Goal: Book appointment/travel/reservation

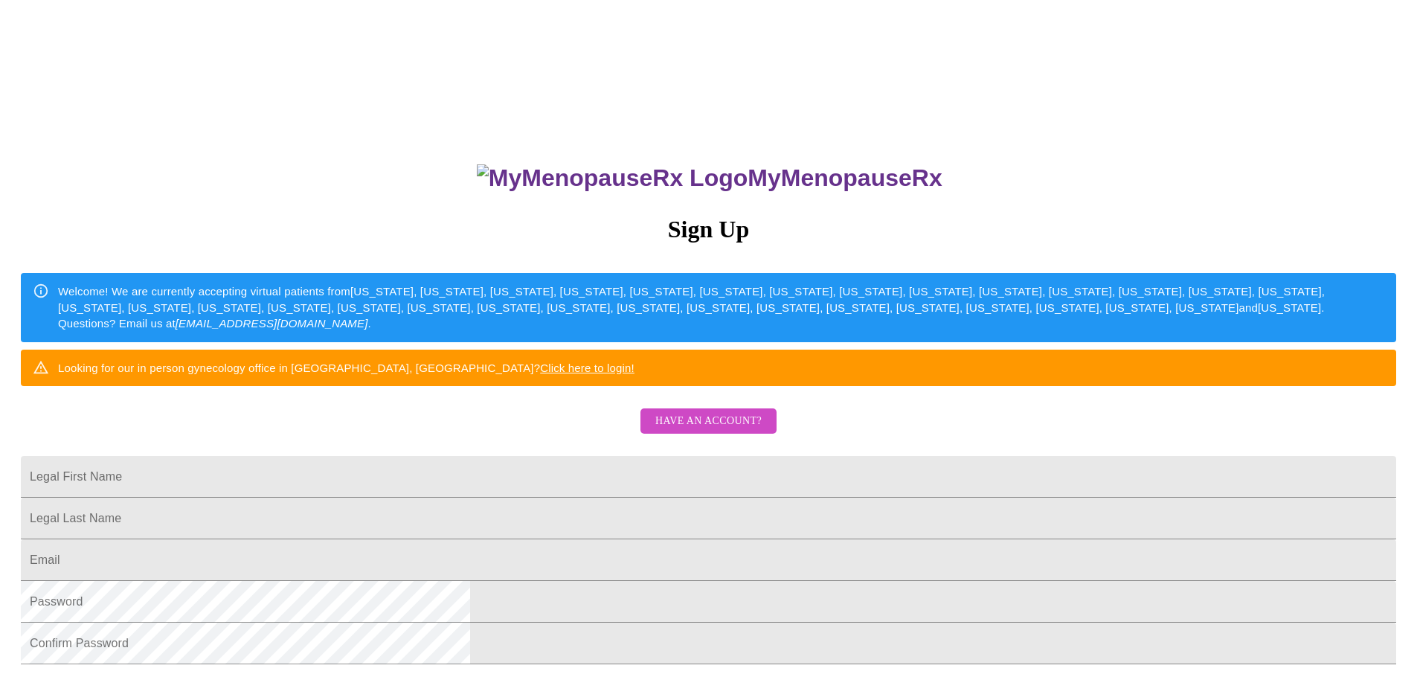
click at [739, 431] on span "Have an account?" at bounding box center [708, 421] width 106 height 19
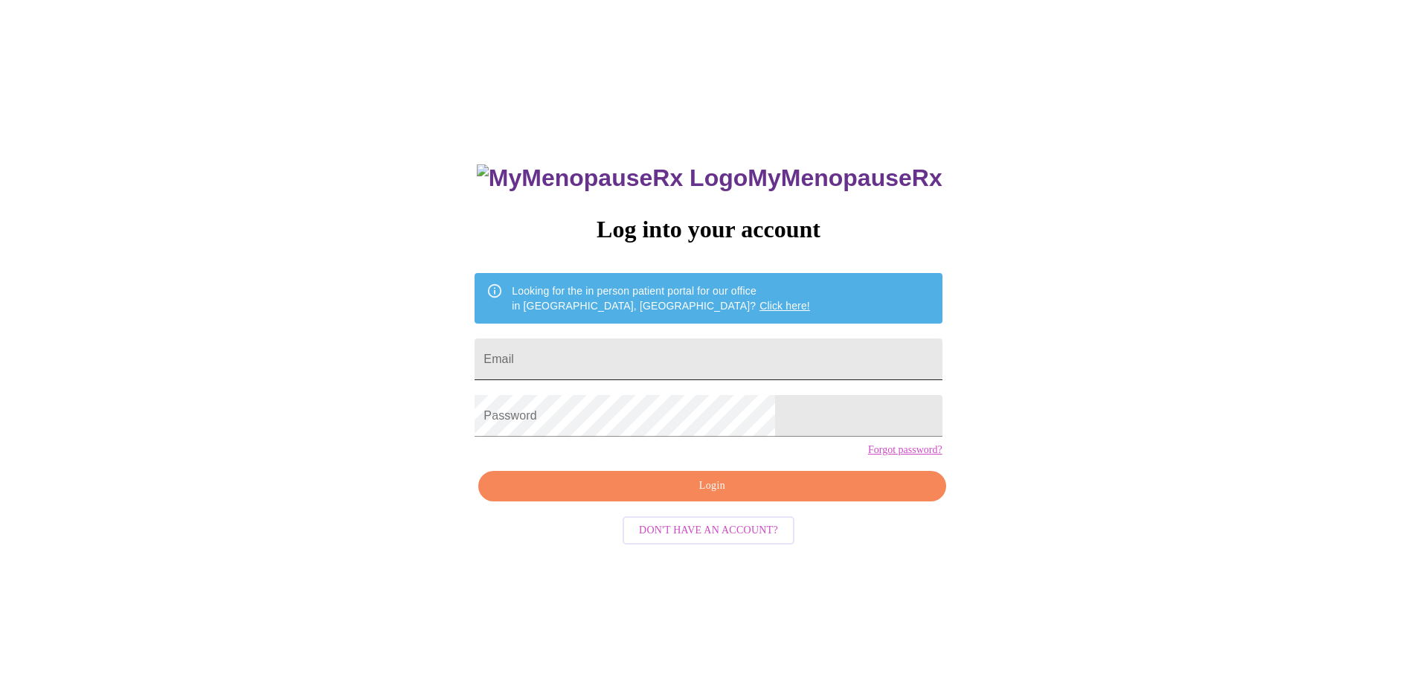
click at [625, 358] on input "Email" at bounding box center [708, 359] width 467 height 42
type input "["
type input "[EMAIL_ADDRESS][DOMAIN_NAME]"
click at [691, 495] on span "Login" at bounding box center [711, 486] width 433 height 19
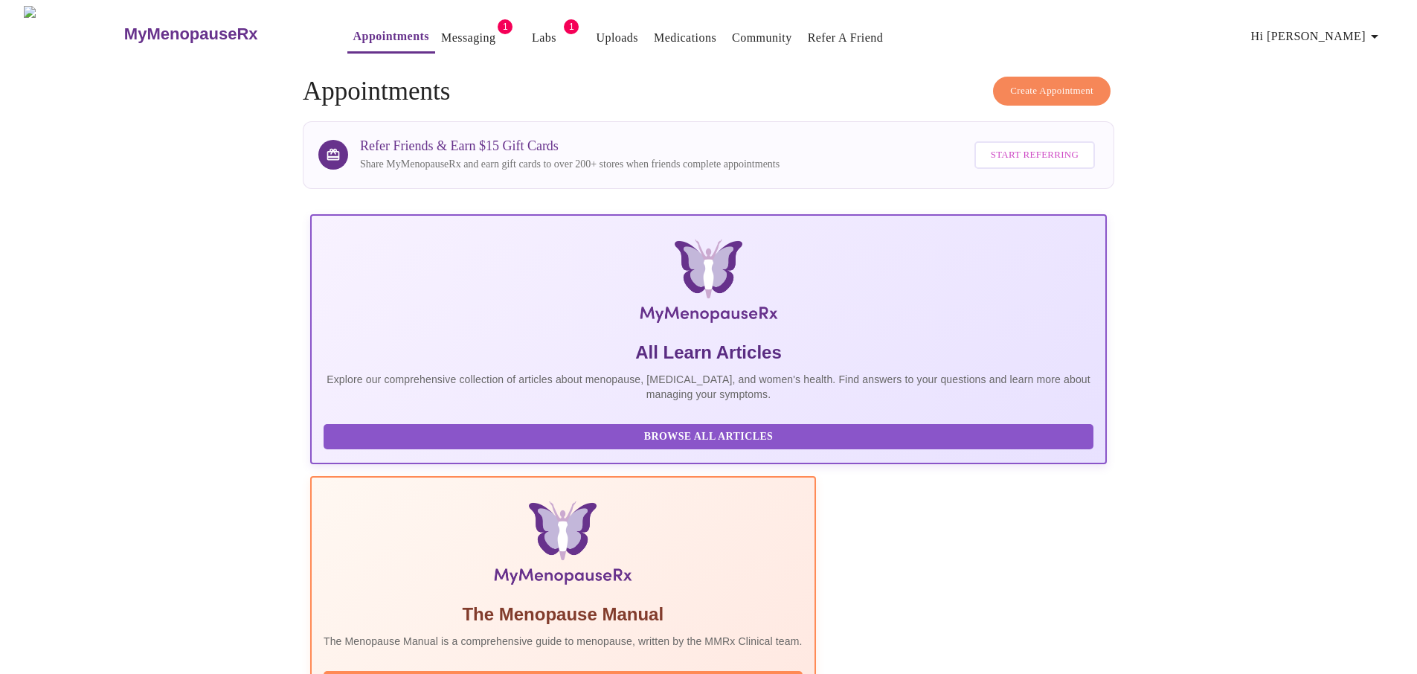
click at [353, 29] on link "Appointments" at bounding box center [391, 36] width 76 height 21
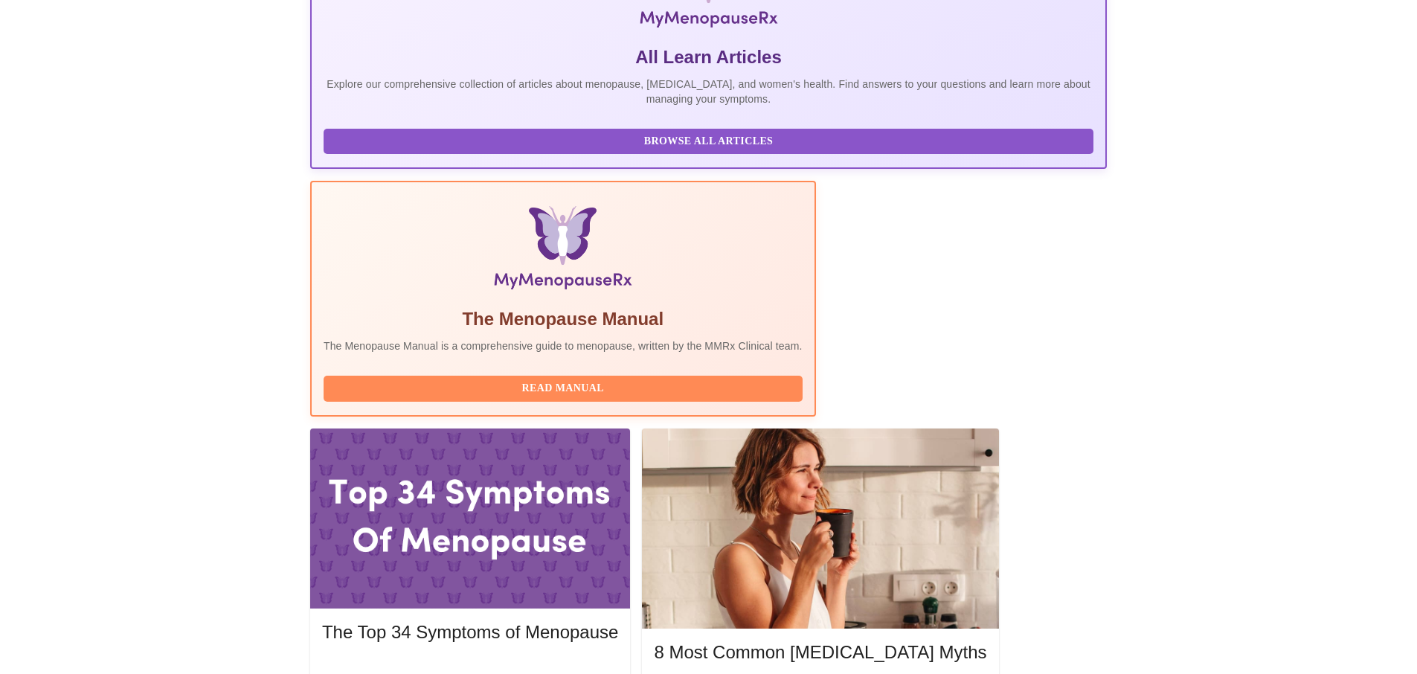
scroll to position [298, 0]
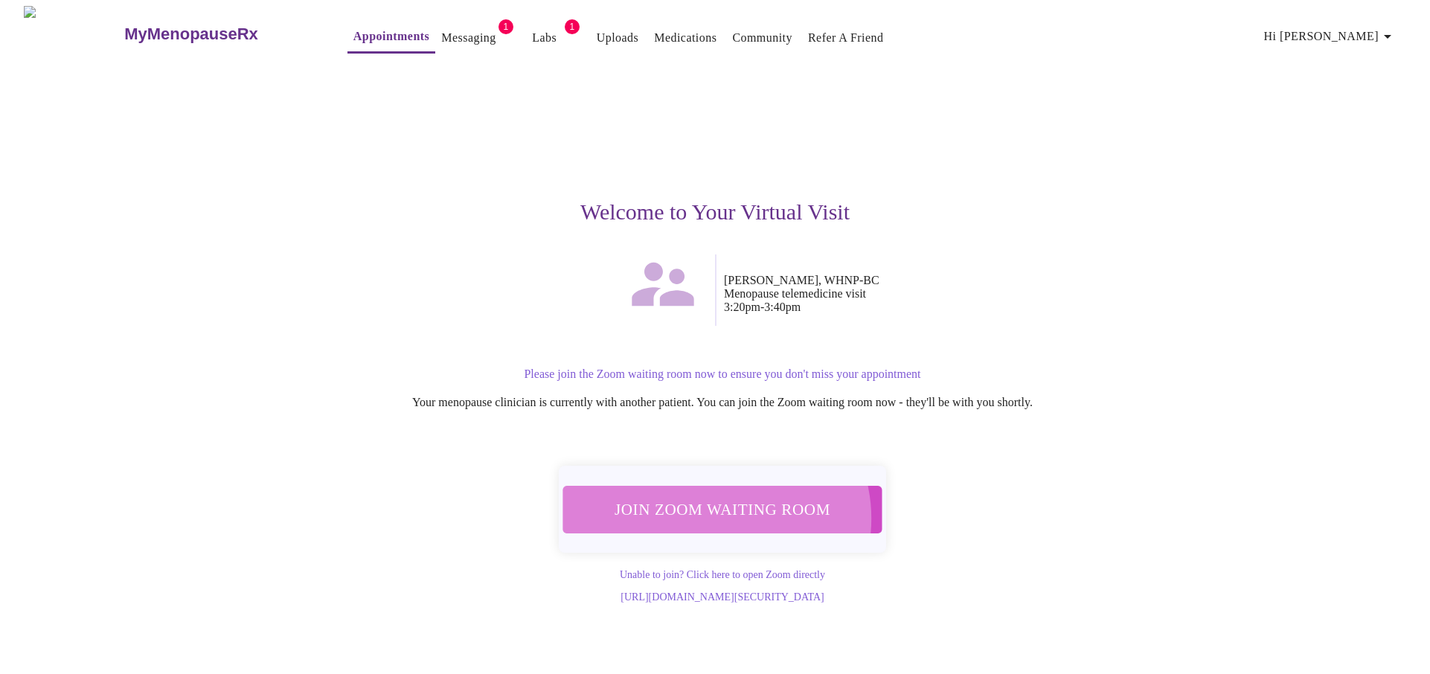
click at [717, 510] on span "Join Zoom Waiting Room" at bounding box center [722, 509] width 280 height 28
